Goal: Task Accomplishment & Management: Use online tool/utility

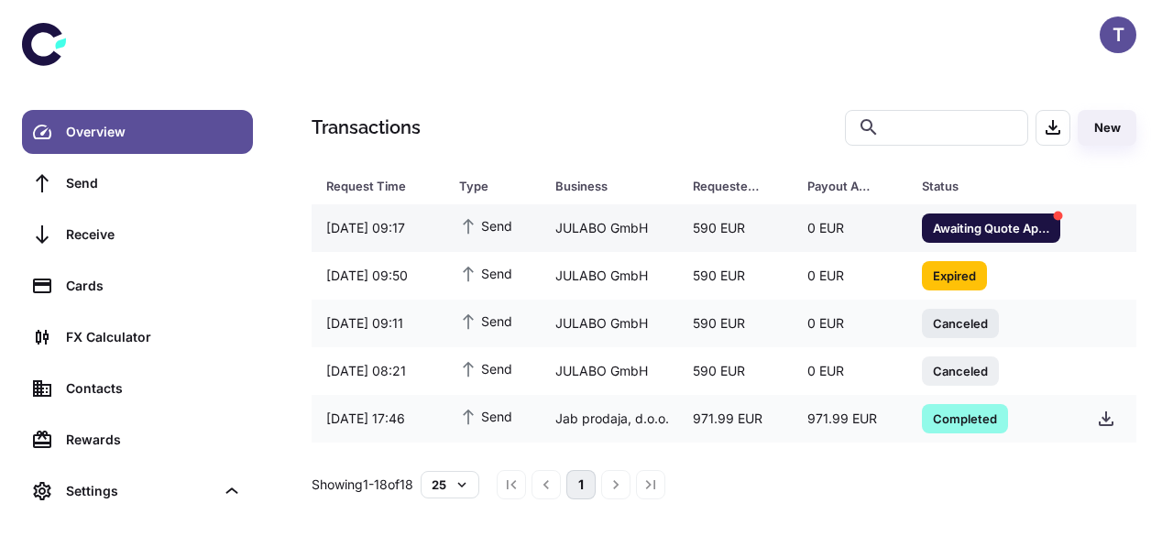
click at [977, 228] on span "Awaiting Quote Approval" at bounding box center [991, 227] width 138 height 18
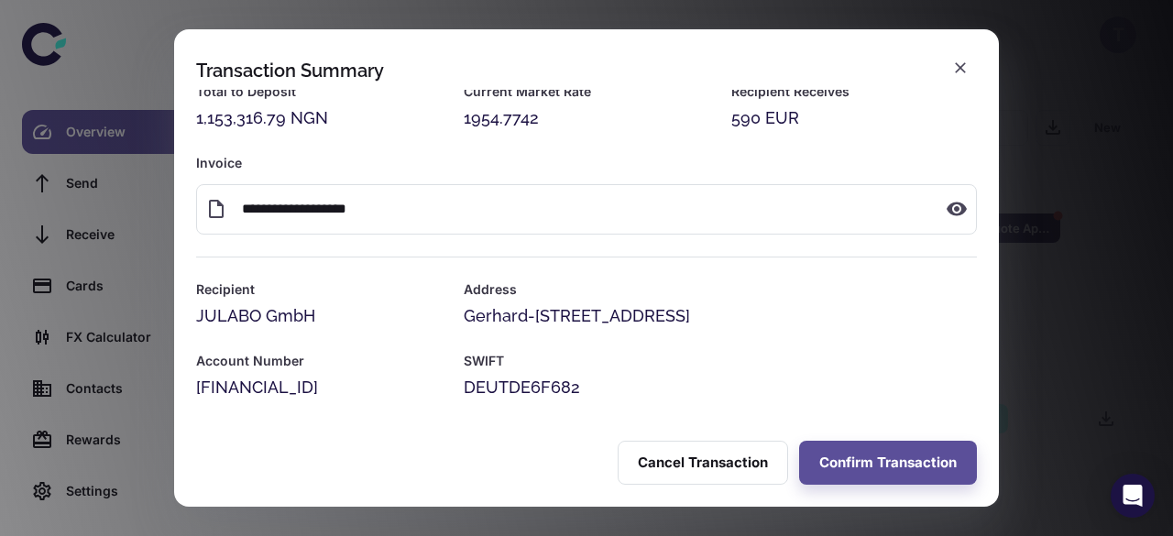
scroll to position [33, 0]
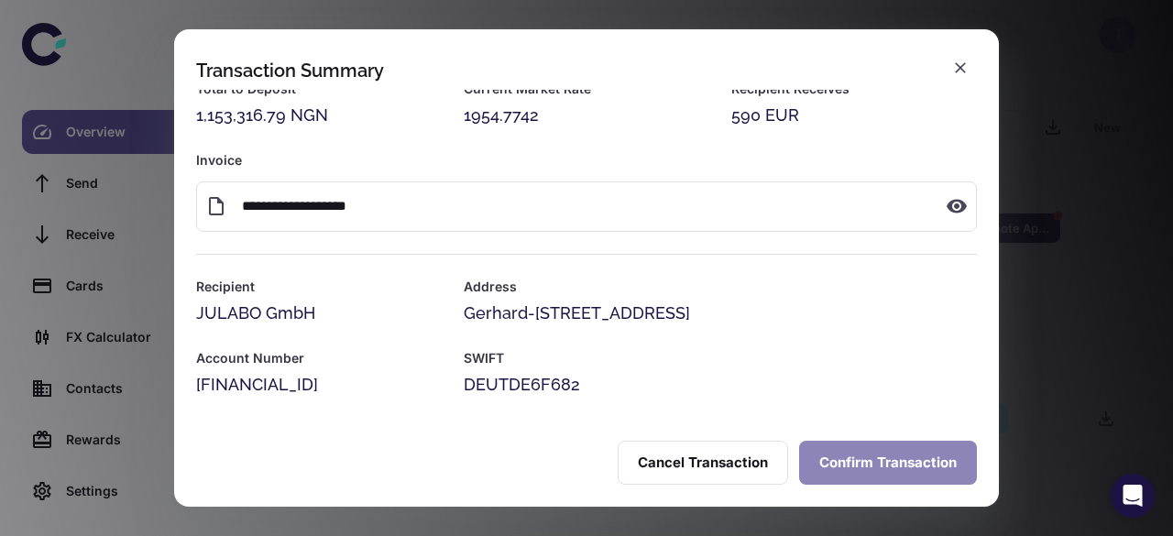
click at [864, 450] on button "Confirm Transaction" at bounding box center [888, 463] width 178 height 44
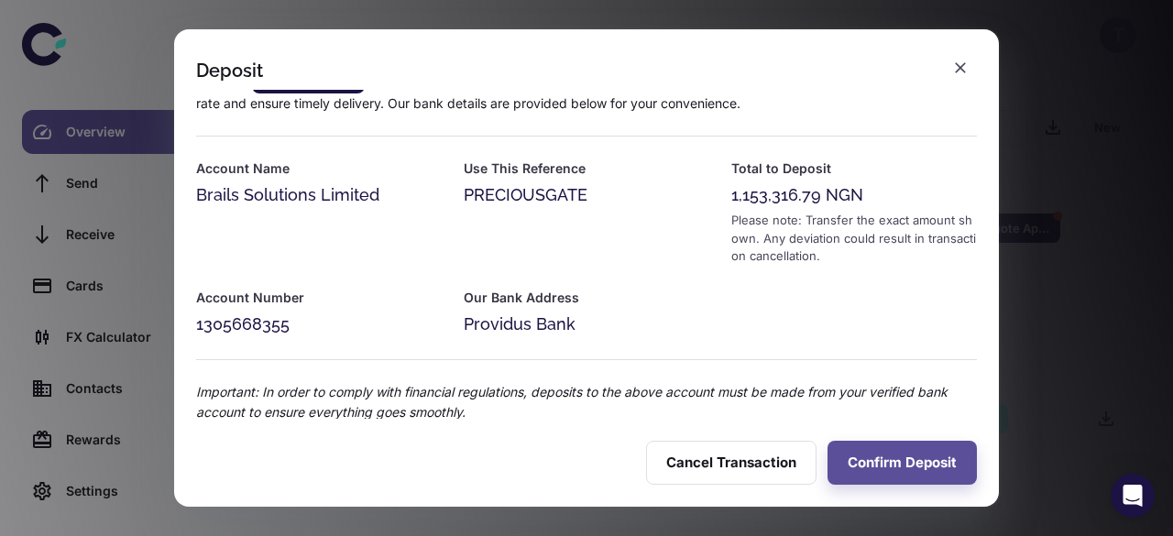
scroll to position [30, 0]
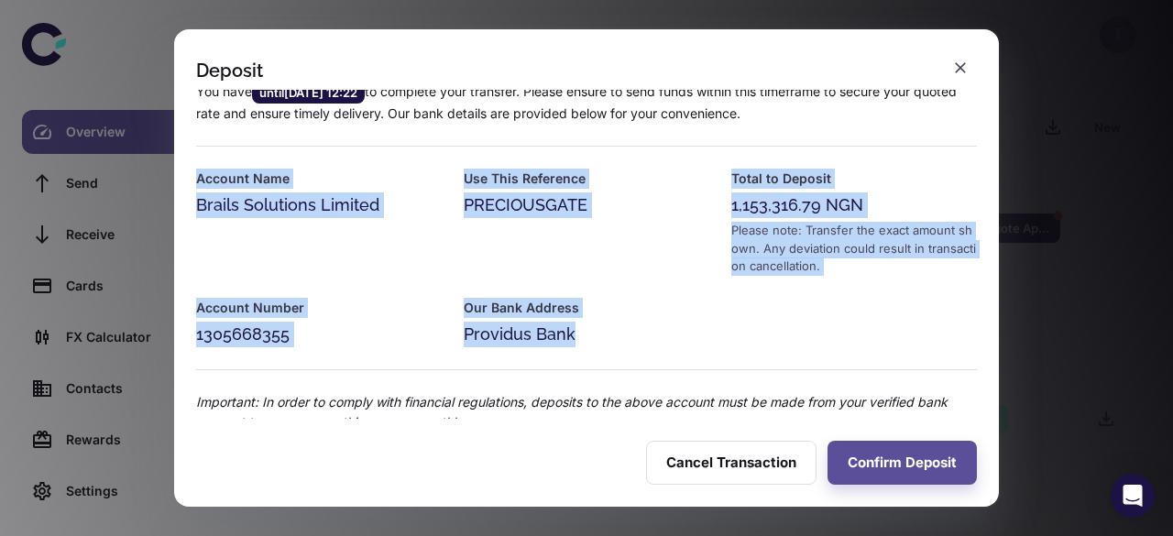
copy div "Account Name Brails Solutions Limited Use This Reference PRECIOUSGATE Total to …"
drag, startPoint x: 193, startPoint y: 175, endPoint x: 604, endPoint y: 325, distance: 438.2
click at [604, 325] on div "You have until [DATE] 12:22 to complete your transfer. Please ensure to send fu…" at bounding box center [575, 246] width 803 height 373
click at [403, 247] on div "Account Name Brails Solutions Limited" at bounding box center [308, 211] width 268 height 129
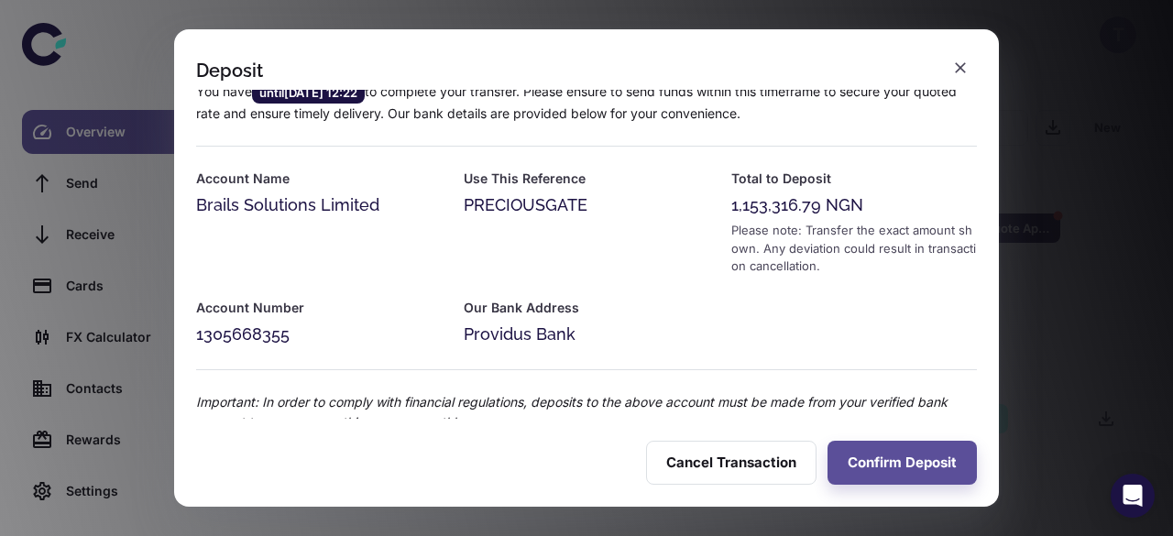
click at [200, 338] on div "1305668355" at bounding box center [319, 335] width 246 height 26
click at [732, 203] on div "1,153,316.79 NGN" at bounding box center [855, 206] width 246 height 26
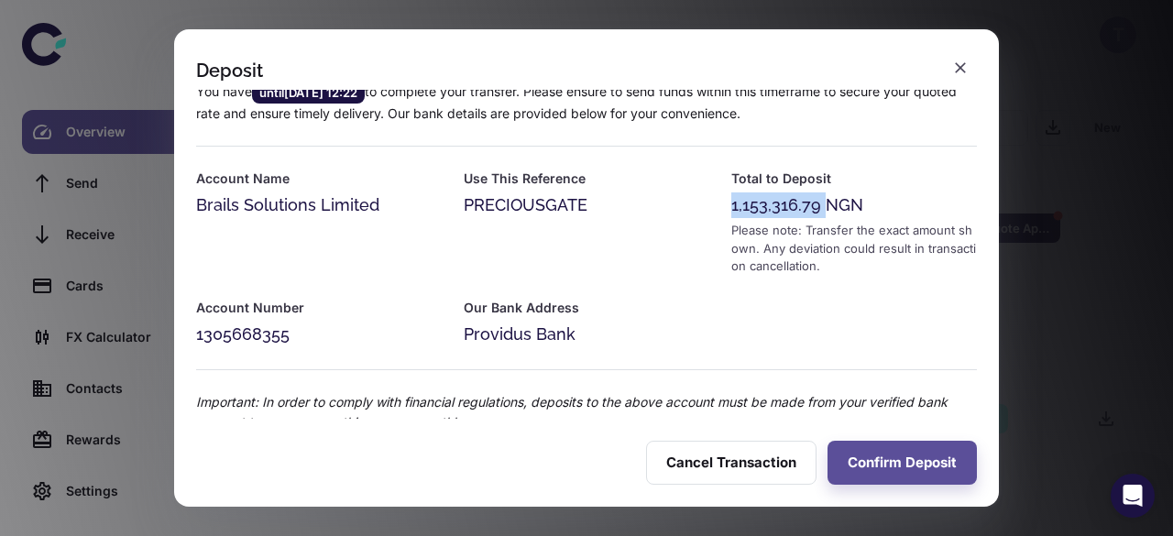
copy div "1,153,316.79"
click at [195, 201] on div "Account Name Brails Solutions Limited" at bounding box center [308, 211] width 268 height 129
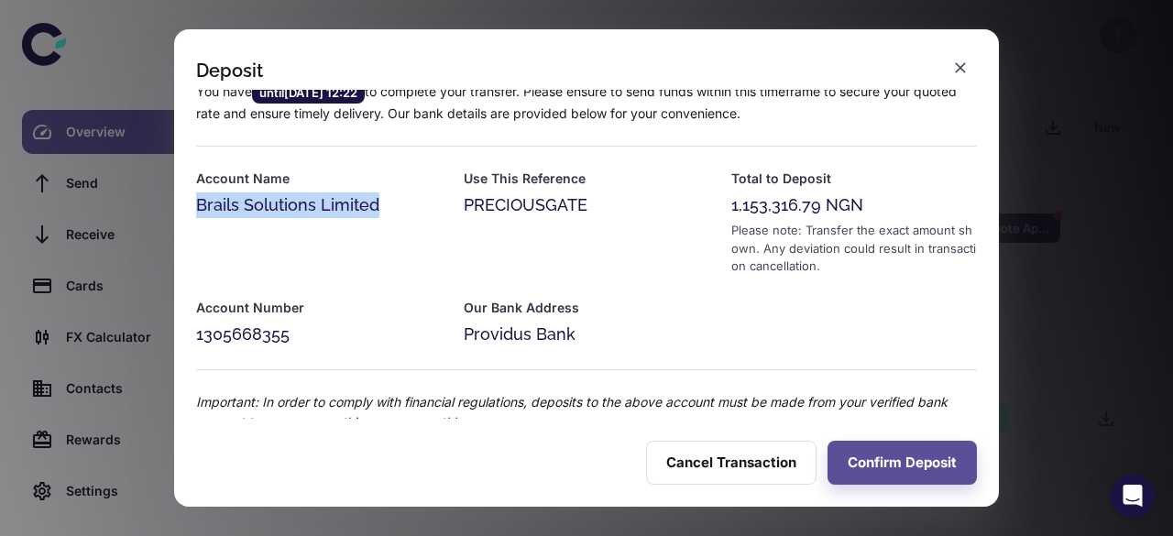
copy div "Brails Solutions Limited"
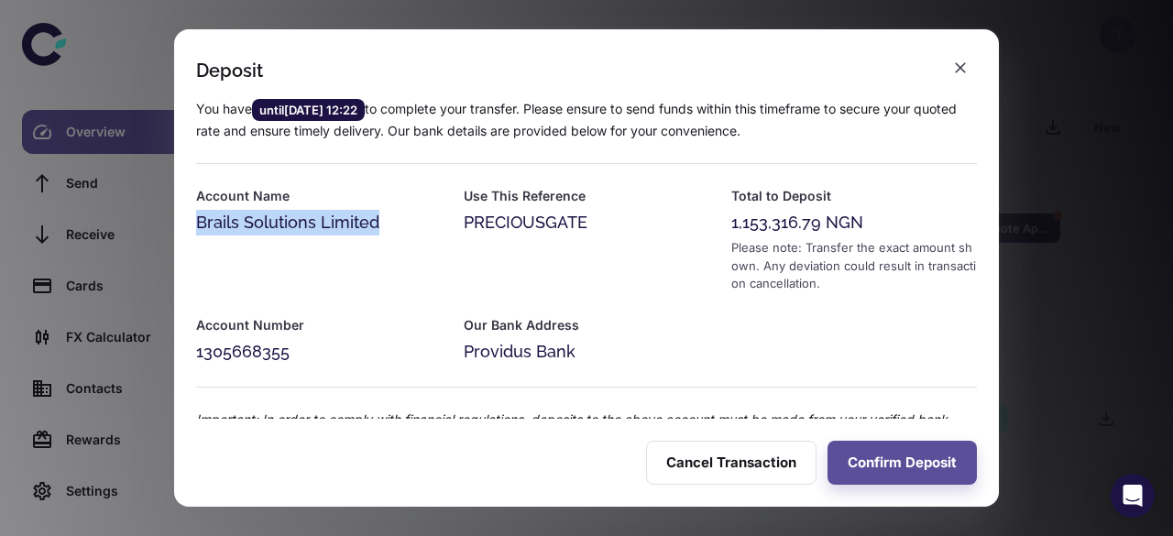
scroll to position [64, 0]
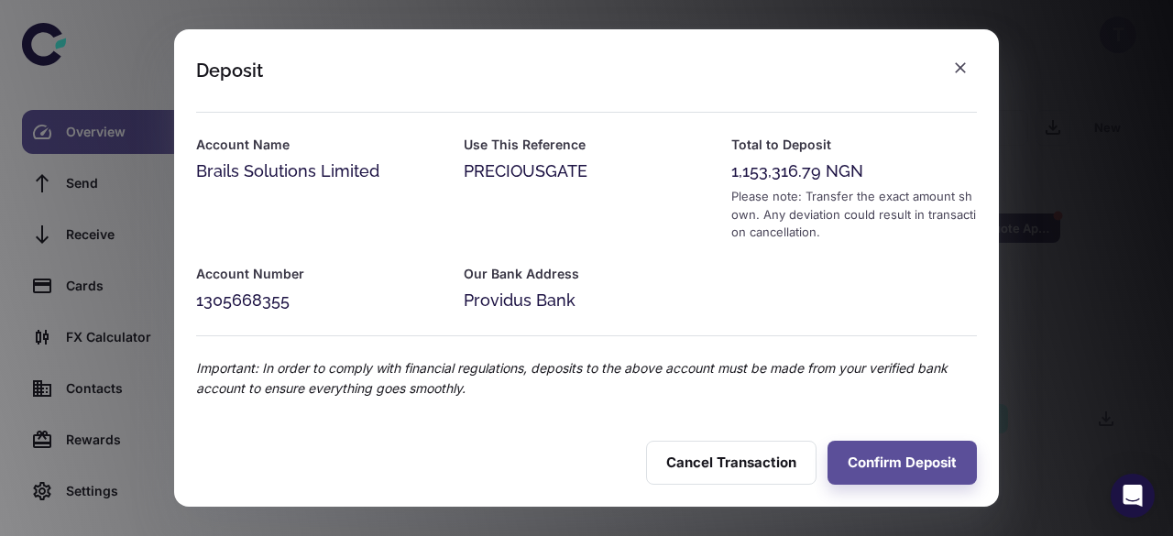
click at [197, 301] on div "1305668355" at bounding box center [319, 301] width 246 height 26
copy div "1305668355"
click at [464, 301] on div "Providus Bank" at bounding box center [587, 301] width 246 height 26
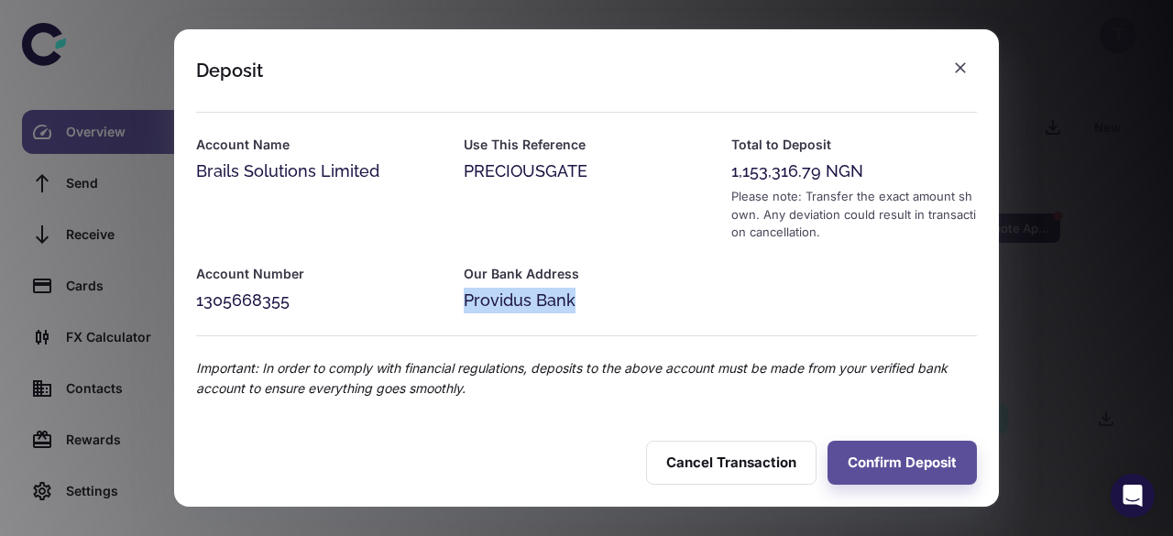
copy div "Providus Bank"
click at [961, 65] on icon "button" at bounding box center [961, 68] width 18 height 18
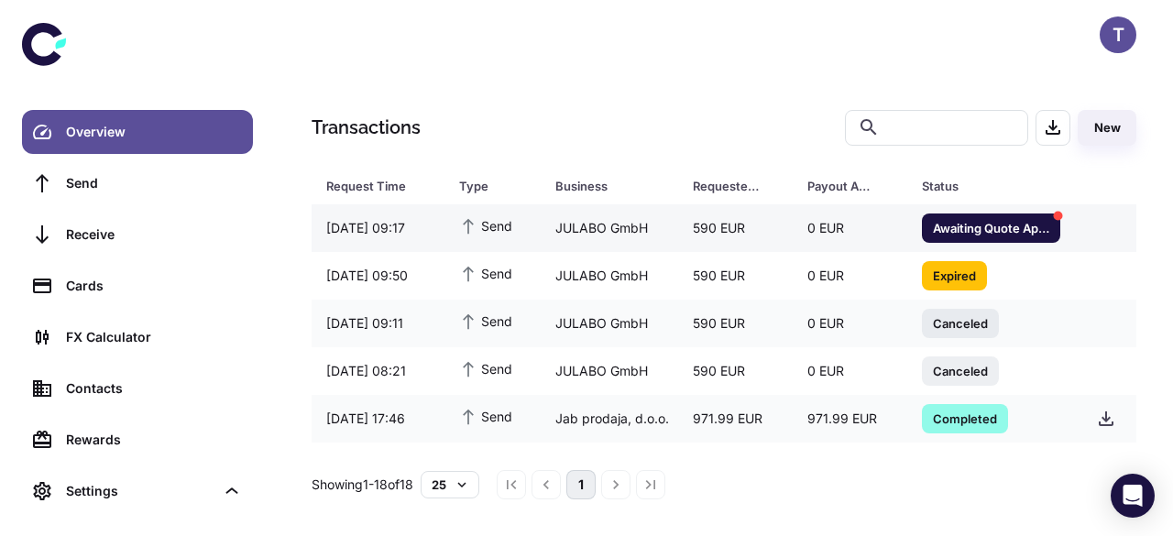
click at [990, 226] on span "Awaiting Quote Approval" at bounding box center [991, 227] width 138 height 18
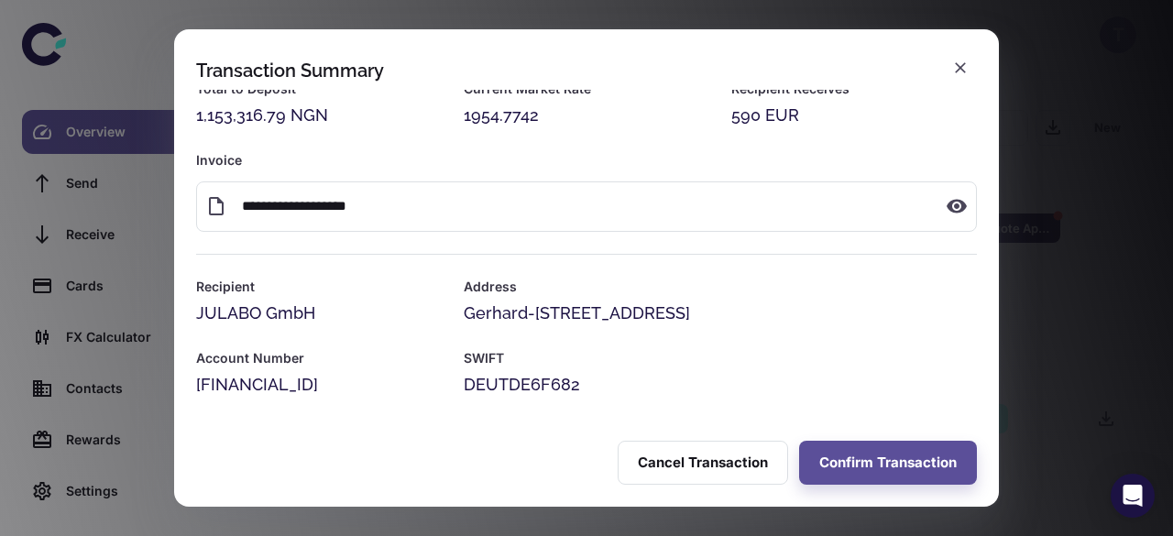
scroll to position [0, 0]
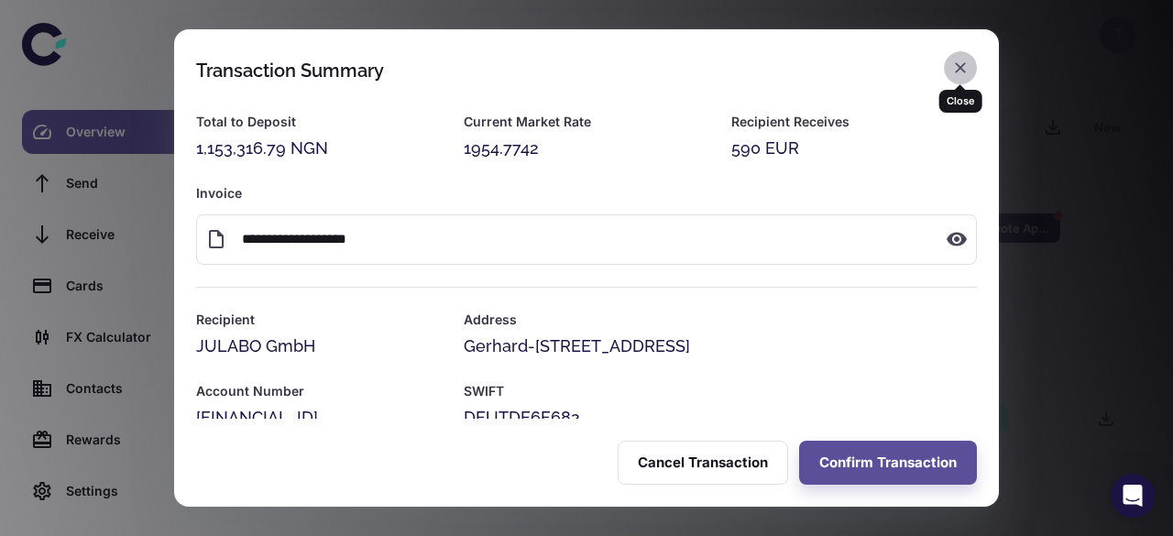
click at [960, 71] on icon "button" at bounding box center [961, 68] width 18 height 18
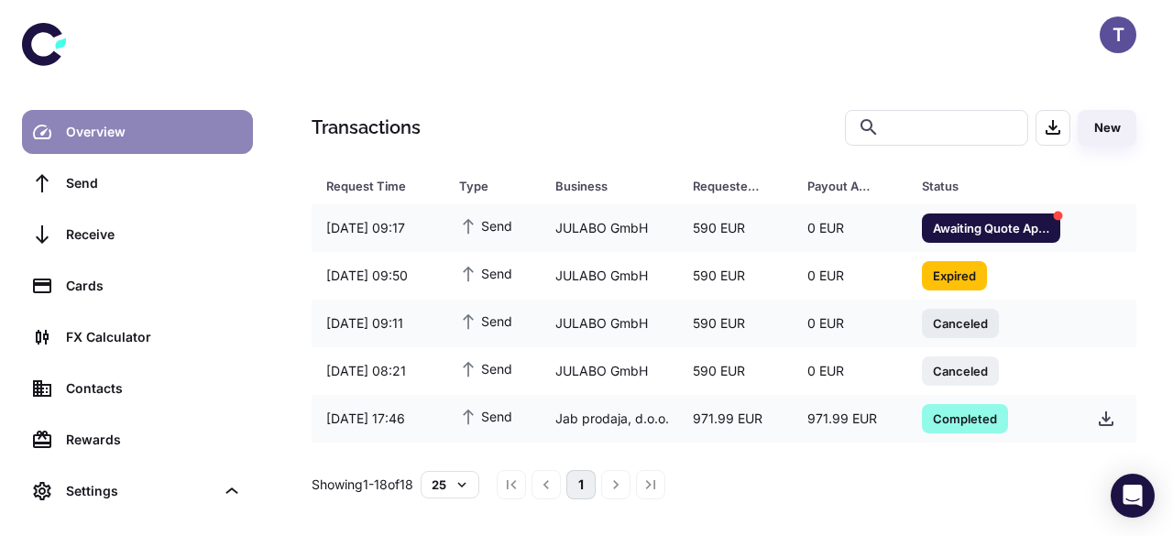
click at [107, 134] on div "Overview" at bounding box center [154, 132] width 176 height 20
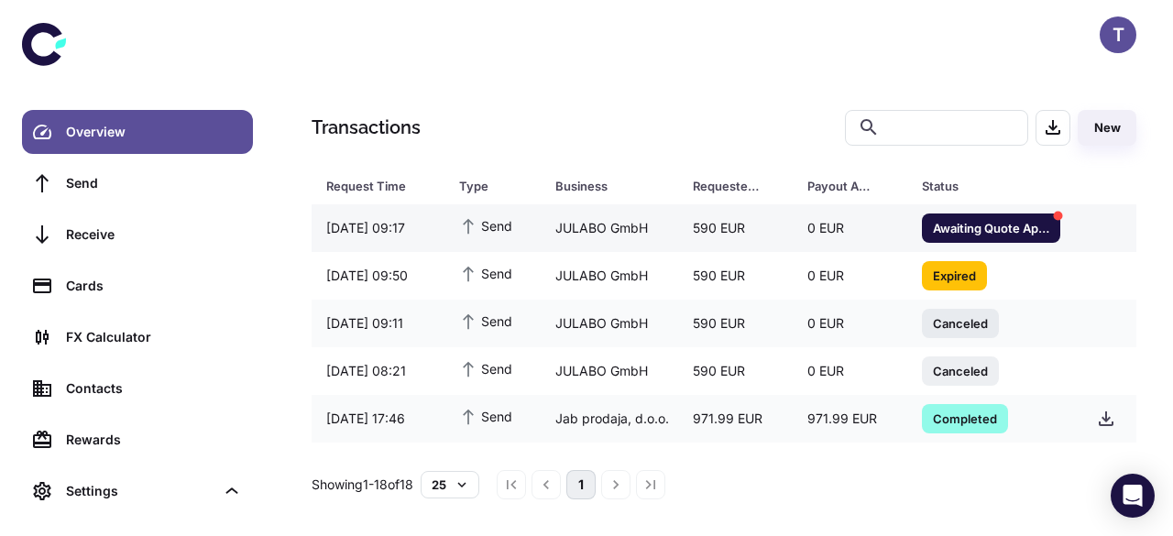
click at [941, 230] on span "Awaiting Quote Approval" at bounding box center [991, 227] width 138 height 18
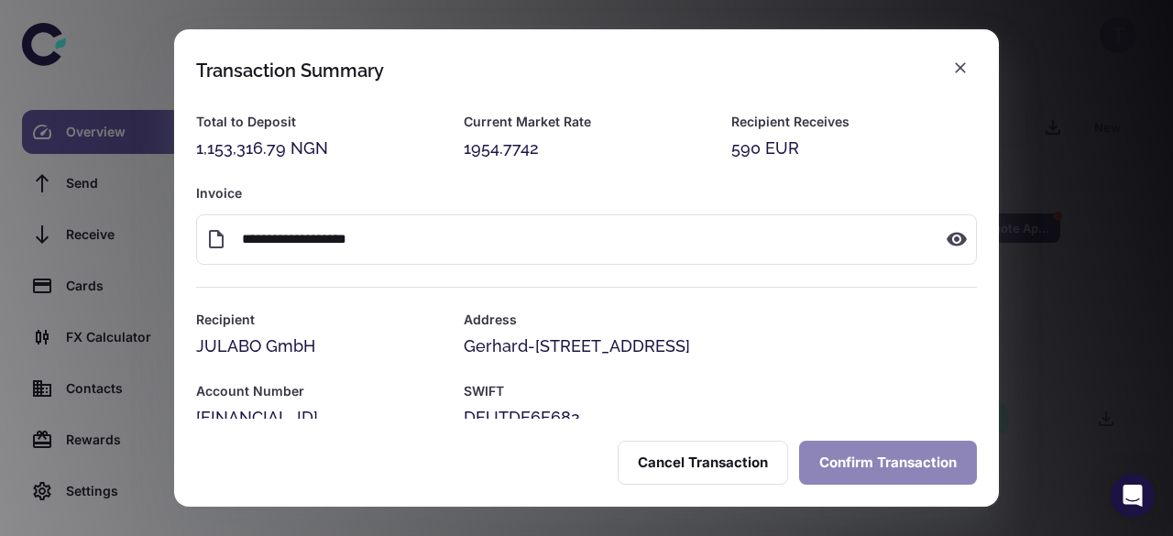
click at [854, 461] on button "Confirm Transaction" at bounding box center [888, 463] width 178 height 44
